Goal: Task Accomplishment & Management: Understand process/instructions

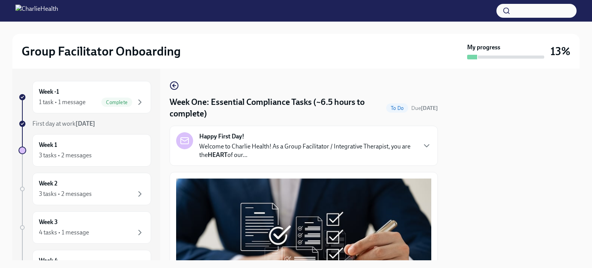
scroll to position [1834, 0]
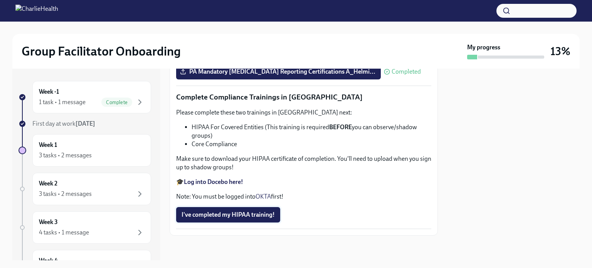
click at [247, 214] on span "I've completed my HIPAA training!" at bounding box center [227, 215] width 93 height 8
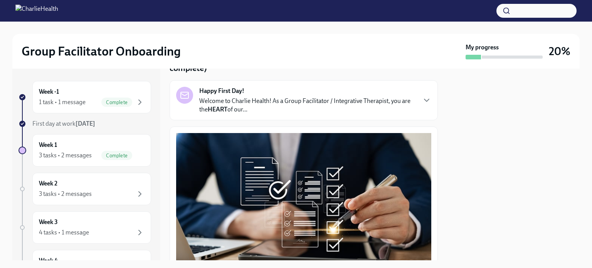
scroll to position [0, 0]
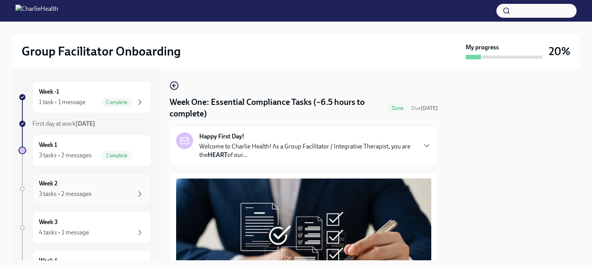
click at [72, 186] on div "Week 2 3 tasks • 2 messages" at bounding box center [92, 188] width 106 height 19
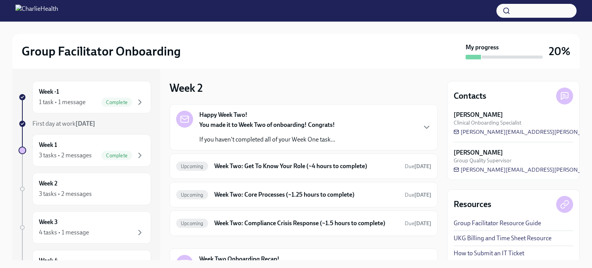
click at [275, 126] on strong "You made it to Week Two of onboarding! Congrats!" at bounding box center [267, 124] width 136 height 7
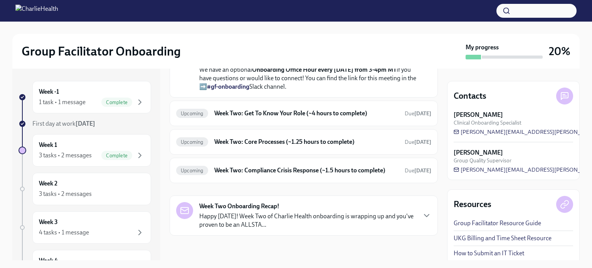
scroll to position [258, 0]
click at [327, 117] on h6 "Week Two: Get To Know Your Role (~4 hours to complete)" at bounding box center [306, 113] width 184 height 8
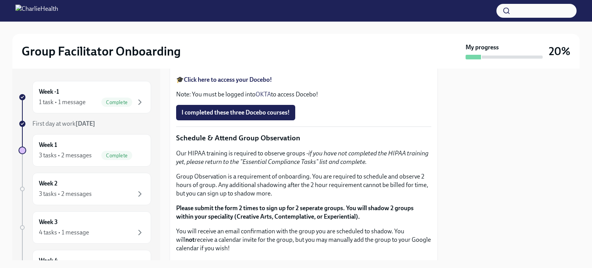
scroll to position [328, 0]
drag, startPoint x: 327, startPoint y: 158, endPoint x: 88, endPoint y: 144, distance: 238.8
click at [88, 144] on div "Week 1 3 tasks • 2 messages Complete" at bounding box center [92, 150] width 106 height 19
